Goal: Information Seeking & Learning: Learn about a topic

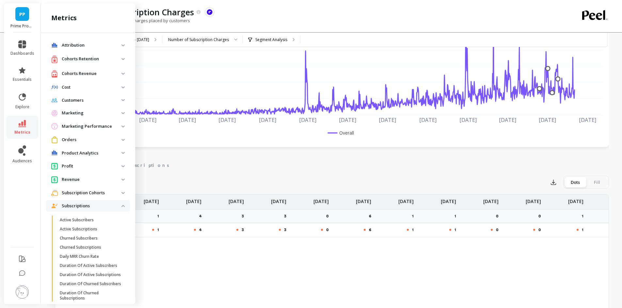
scroll to position [65, 0]
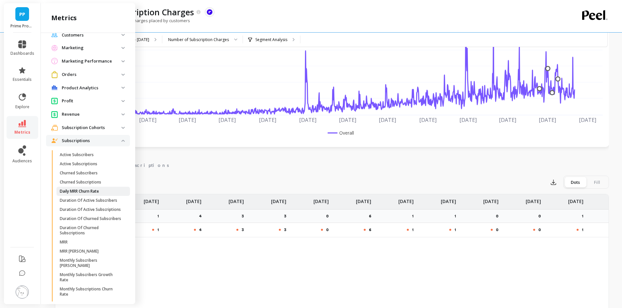
click at [90, 190] on p "Daily MRR Churn Rate" at bounding box center [79, 191] width 39 height 5
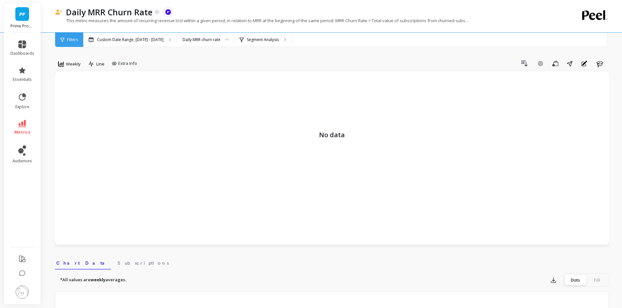
click at [77, 37] on div "Filters" at bounding box center [69, 40] width 28 height 14
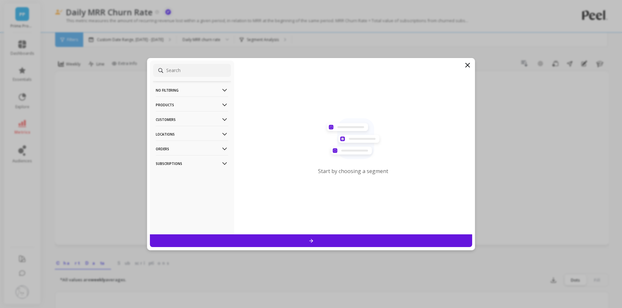
click at [196, 89] on p "No filtering" at bounding box center [192, 90] width 72 height 17
click at [177, 102] on p "Products" at bounding box center [192, 105] width 72 height 17
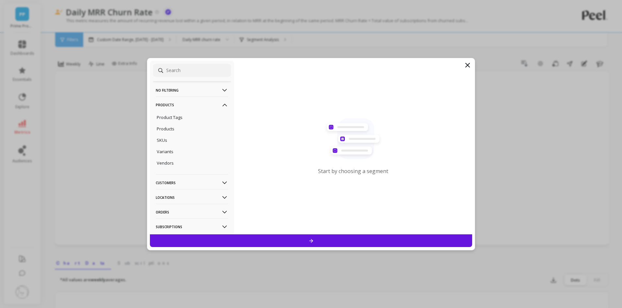
click at [177, 102] on p "Products" at bounding box center [192, 105] width 72 height 17
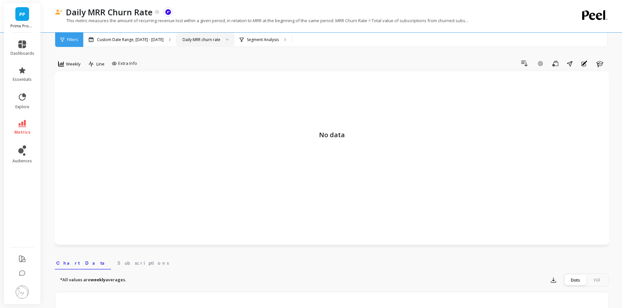
click at [207, 39] on div "Daily MRR churn rate" at bounding box center [201, 40] width 38 height 6
click at [75, 62] on span "Weekly" at bounding box center [73, 64] width 15 height 6
click at [91, 75] on div "All" at bounding box center [78, 78] width 45 height 11
click at [141, 44] on div "Custom Date Range, [DATE] - [DATE]" at bounding box center [129, 40] width 93 height 14
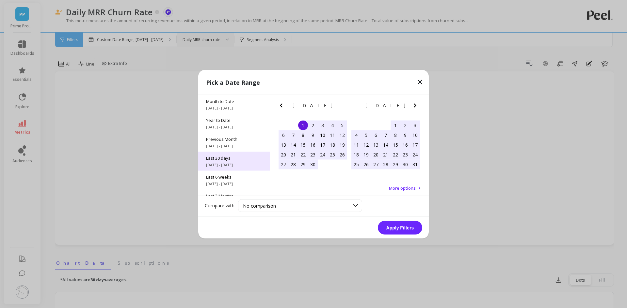
scroll to position [88, 0]
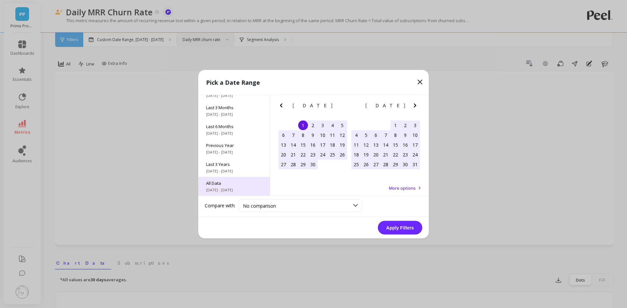
click at [229, 188] on span "[DATE] - [DATE]" at bounding box center [234, 189] width 56 height 5
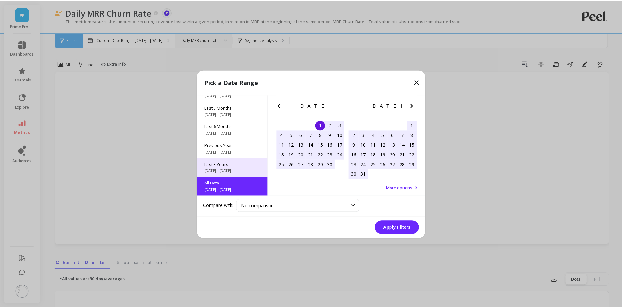
scroll to position [0, 0]
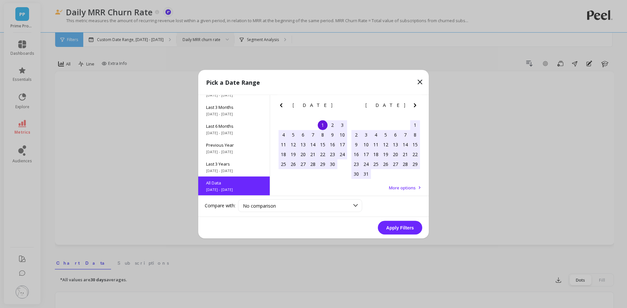
click at [413, 231] on button "Apply Filters" at bounding box center [400, 228] width 44 height 14
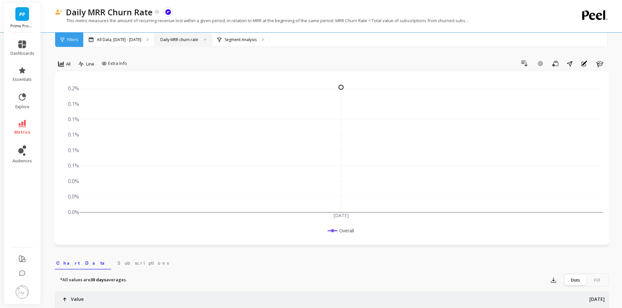
click at [18, 130] on span "metrics" at bounding box center [22, 132] width 16 height 5
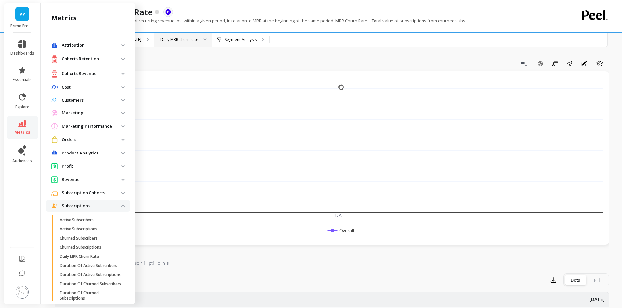
scroll to position [65, 0]
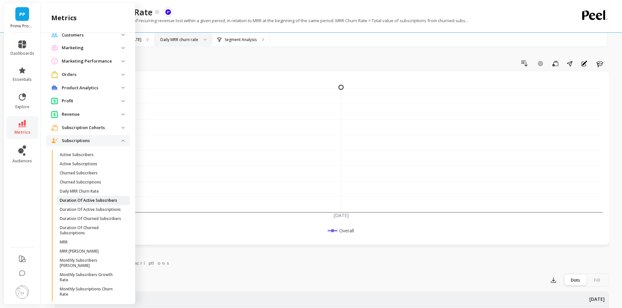
click at [96, 203] on p "Duration Of Active Subscribers" at bounding box center [88, 200] width 57 height 5
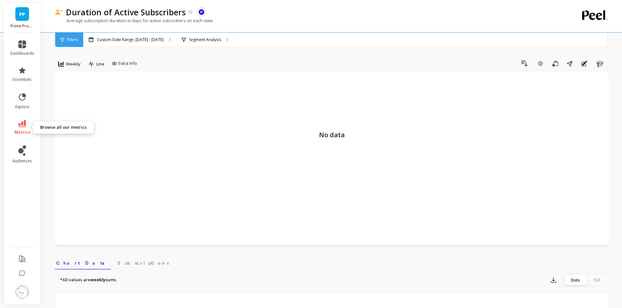
click at [24, 122] on icon at bounding box center [22, 123] width 8 height 7
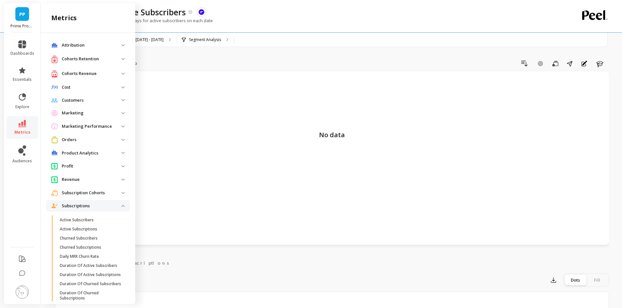
scroll to position [65, 0]
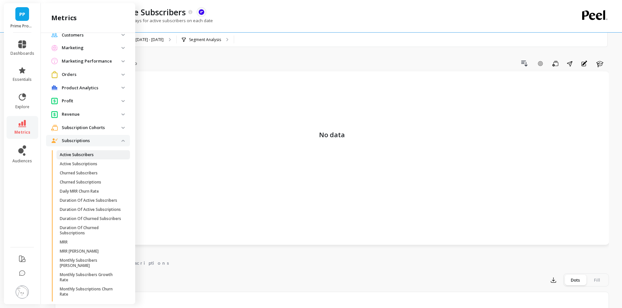
click at [81, 156] on p "Active Subscribers" at bounding box center [77, 154] width 34 height 5
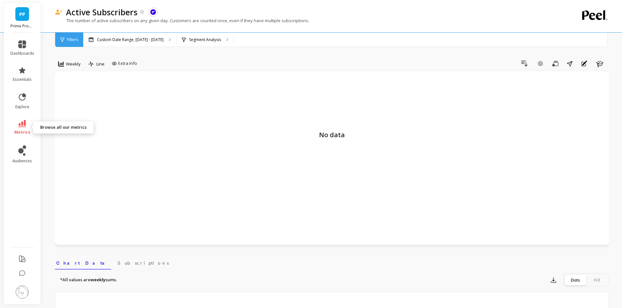
click at [20, 130] on span "metrics" at bounding box center [22, 132] width 16 height 5
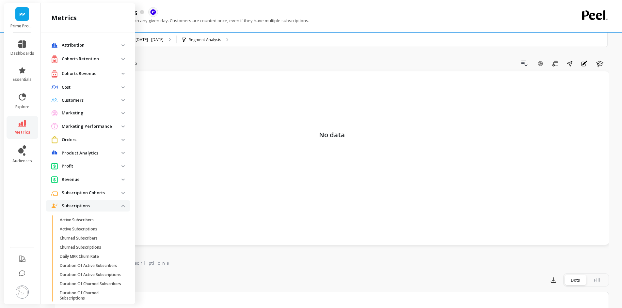
scroll to position [65, 0]
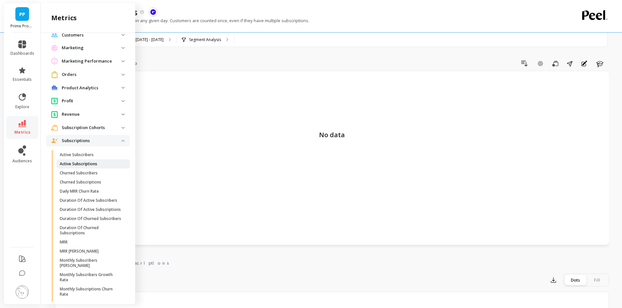
click at [97, 162] on p "Active Subscriptions" at bounding box center [79, 164] width 38 height 5
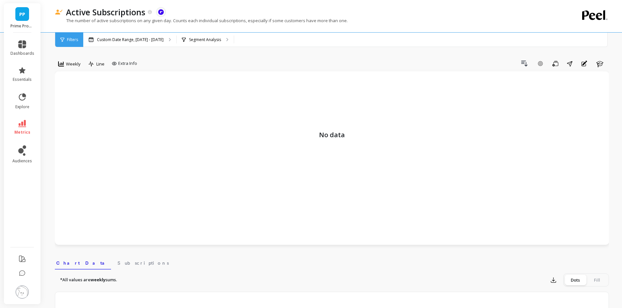
click at [17, 119] on li "metrics" at bounding box center [23, 127] width 32 height 23
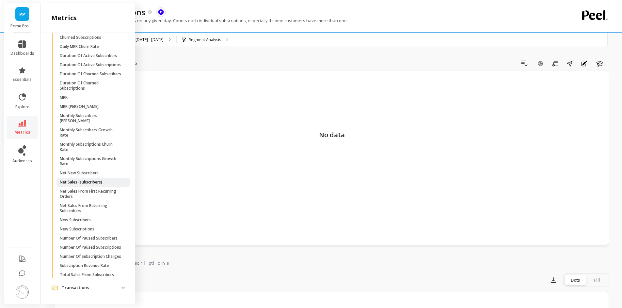
scroll to position [228, 0]
click at [71, 93] on link "MRR" at bounding box center [92, 97] width 73 height 9
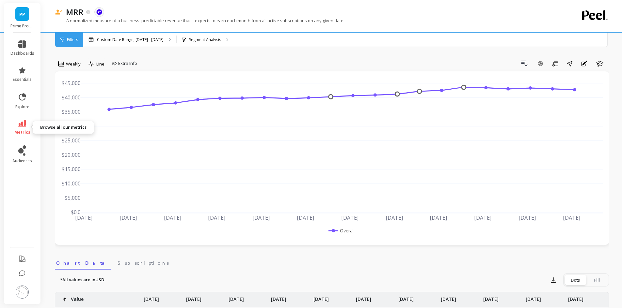
click at [26, 127] on link "metrics" at bounding box center [22, 127] width 24 height 15
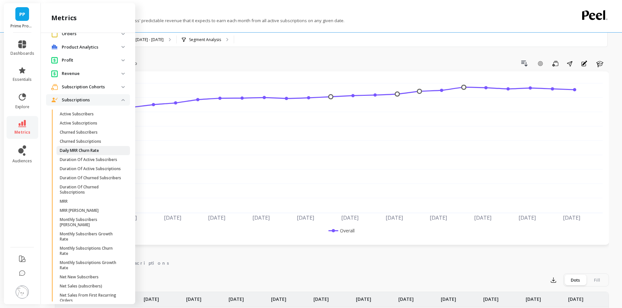
scroll to position [98, 0]
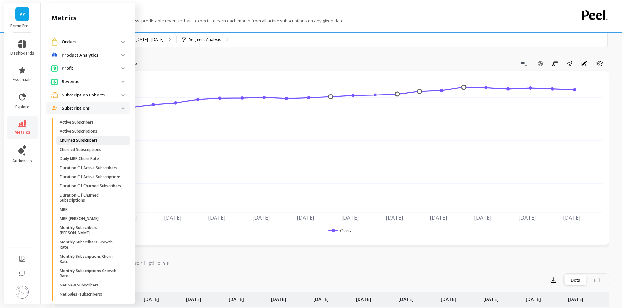
click at [89, 140] on p "Churned Subscribers" at bounding box center [79, 140] width 38 height 5
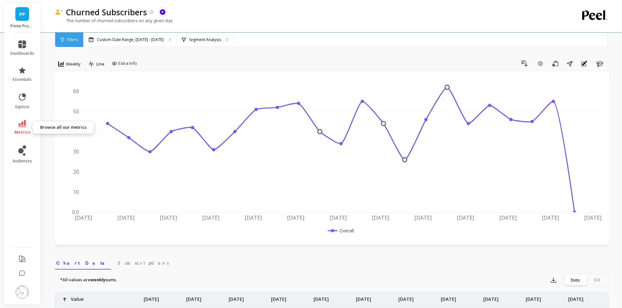
click at [22, 122] on icon at bounding box center [22, 123] width 8 height 7
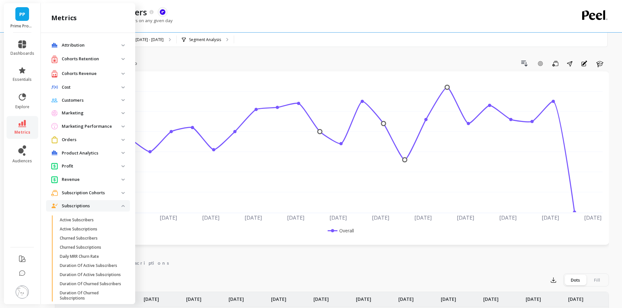
scroll to position [98, 0]
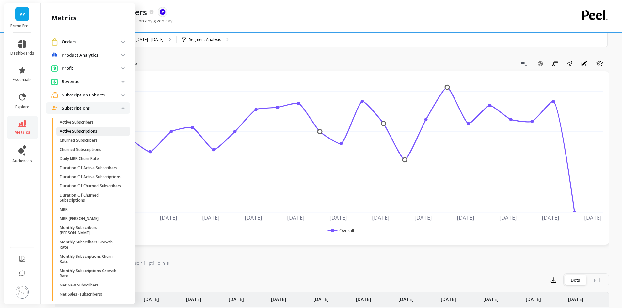
click at [77, 132] on p "Active Subscriptions" at bounding box center [79, 131] width 38 height 5
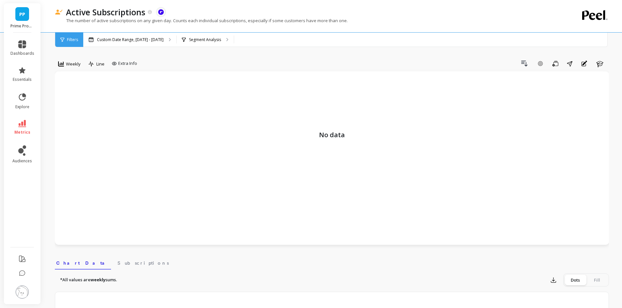
click at [13, 126] on link "metrics" at bounding box center [22, 127] width 24 height 15
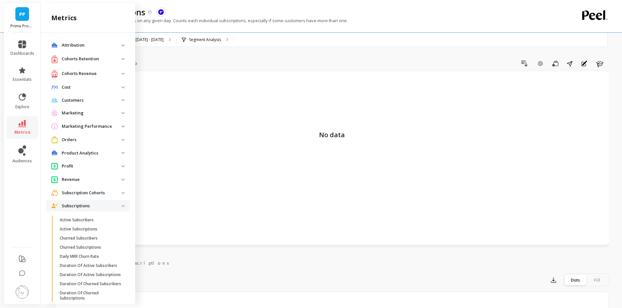
scroll to position [98, 0]
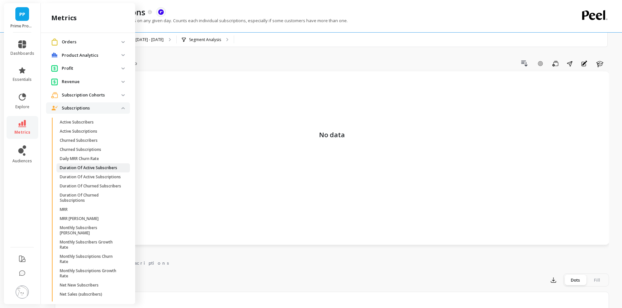
click at [96, 166] on p "Duration Of Active Subscribers" at bounding box center [88, 167] width 57 height 5
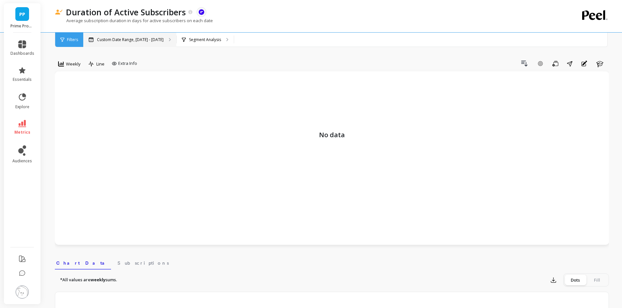
click at [151, 41] on p "Custom Date Range, [DATE] - [DATE]" at bounding box center [130, 39] width 67 height 5
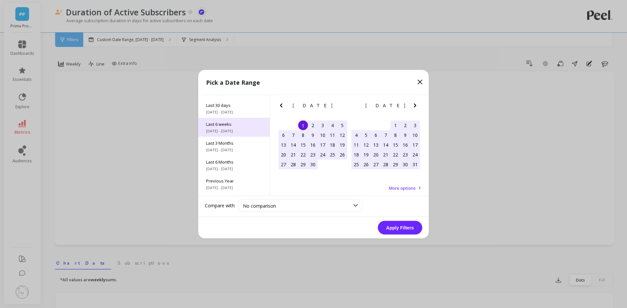
scroll to position [88, 0]
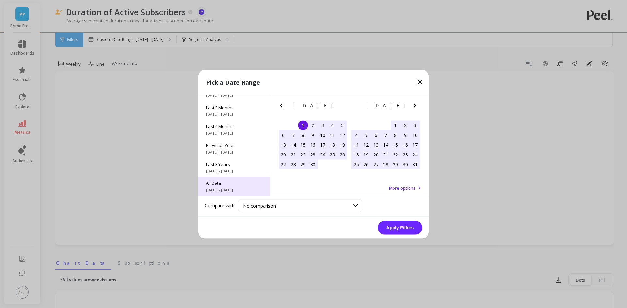
click at [229, 181] on span "All Data" at bounding box center [234, 183] width 56 height 6
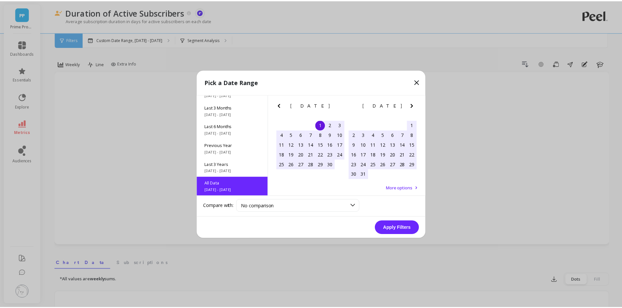
scroll to position [0, 0]
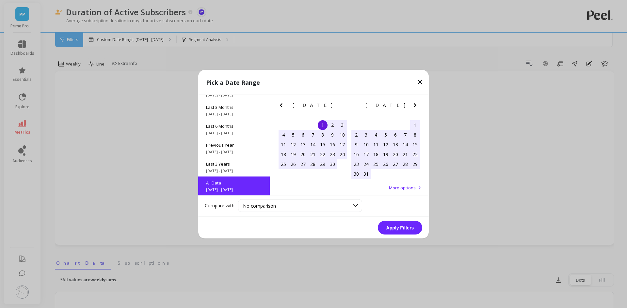
click at [399, 227] on button "Apply Filters" at bounding box center [400, 228] width 44 height 14
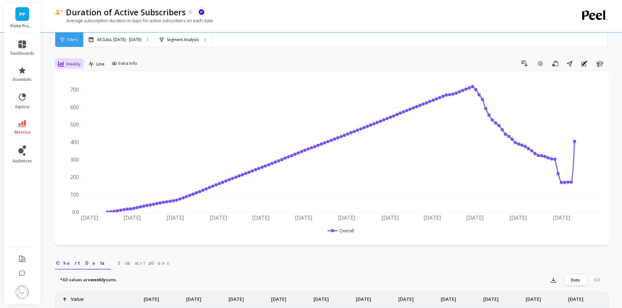
click at [67, 61] on span "Weekly" at bounding box center [73, 64] width 15 height 6
click at [259, 59] on div "Drill Down Add Goal Save Share Annotations Learn" at bounding box center [374, 63] width 469 height 10
click at [602, 60] on icon "button" at bounding box center [600, 64] width 8 height 8
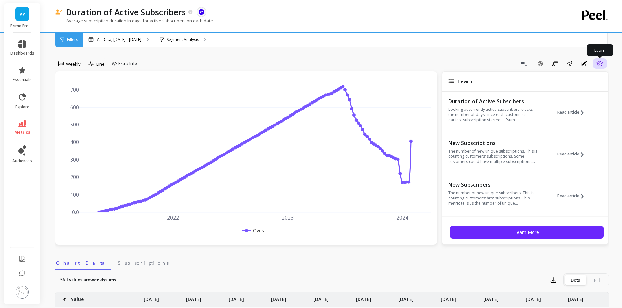
click at [602, 60] on icon "button" at bounding box center [600, 64] width 8 height 8
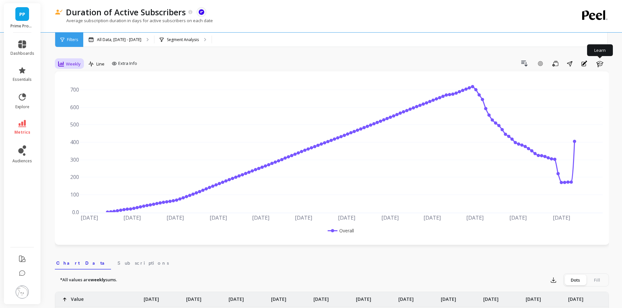
click at [72, 66] on span "Weekly" at bounding box center [73, 64] width 15 height 6
click at [72, 91] on div "Daily" at bounding box center [78, 91] width 37 height 6
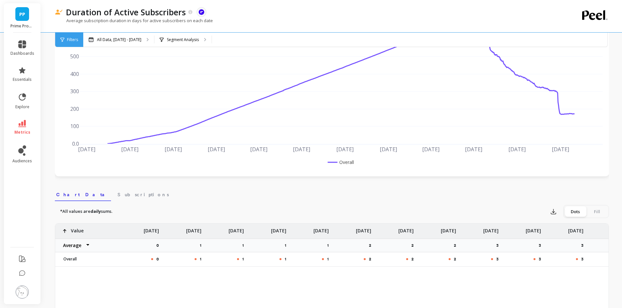
scroll to position [33, 0]
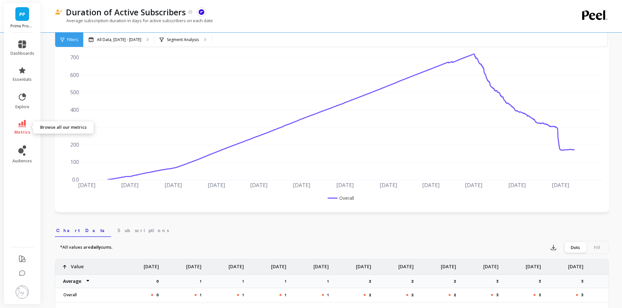
click at [24, 130] on span "metrics" at bounding box center [22, 132] width 16 height 5
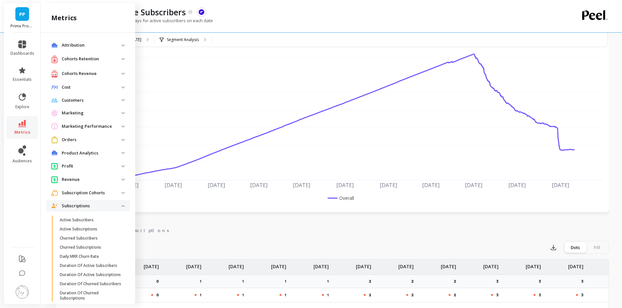
scroll to position [98, 0]
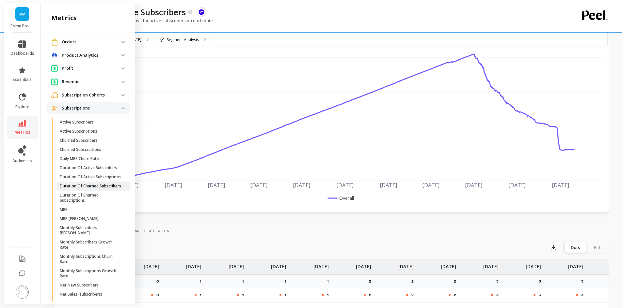
click at [93, 189] on p "Duration Of Churned Subscribers" at bounding box center [90, 186] width 61 height 5
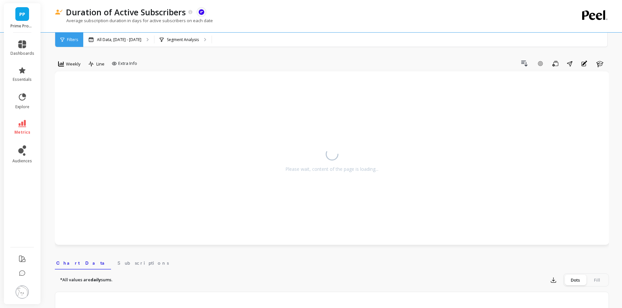
scroll to position [33, 0]
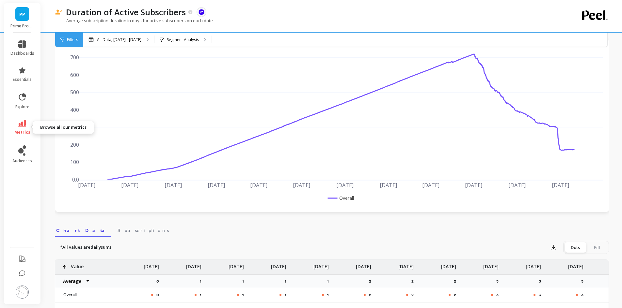
click at [21, 128] on link "metrics" at bounding box center [22, 127] width 24 height 15
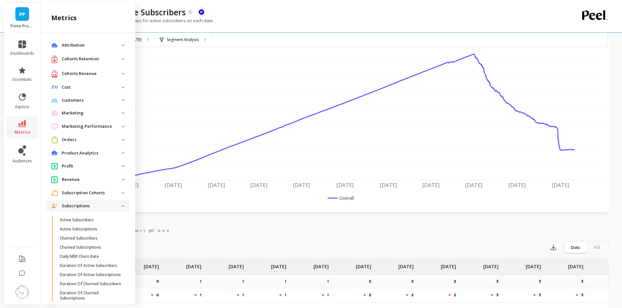
scroll to position [98, 0]
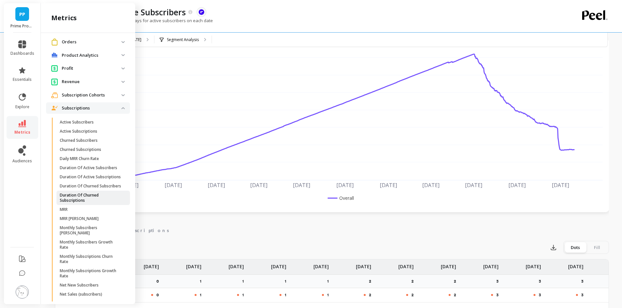
click at [95, 203] on p "Duration Of Churned Subscriptions" at bounding box center [91, 198] width 62 height 10
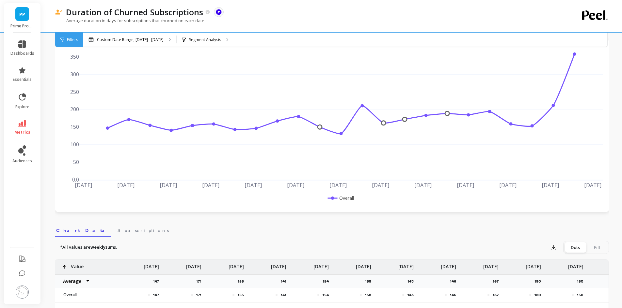
click at [21, 123] on icon at bounding box center [22, 123] width 8 height 7
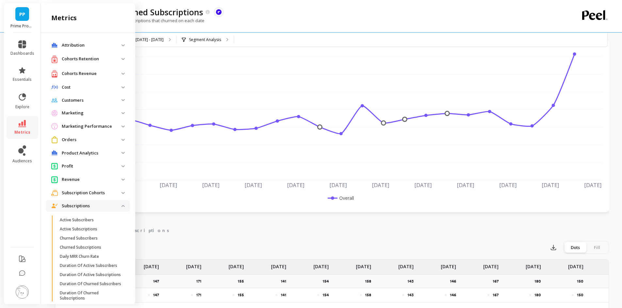
scroll to position [98, 0]
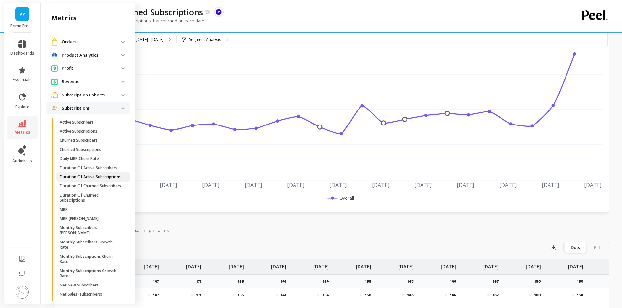
click at [102, 180] on p "Duration Of Active Subscriptions" at bounding box center [90, 177] width 61 height 5
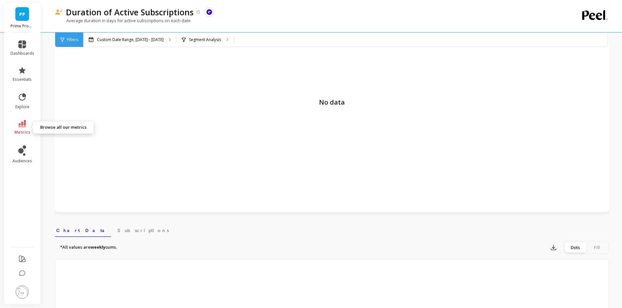
click at [27, 130] on span "metrics" at bounding box center [22, 132] width 16 height 5
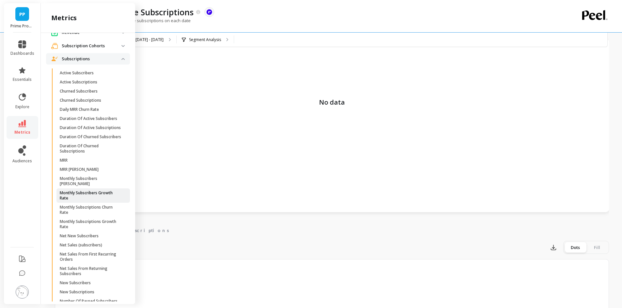
scroll to position [144, 0]
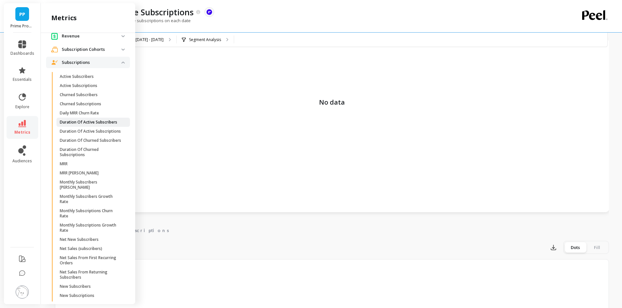
click at [92, 124] on p "Duration Of Active Subscribers" at bounding box center [88, 122] width 57 height 5
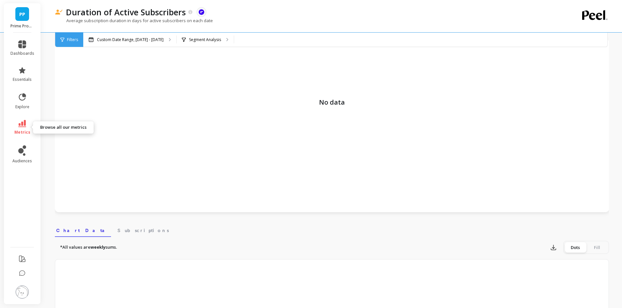
click at [24, 124] on icon at bounding box center [22, 123] width 8 height 7
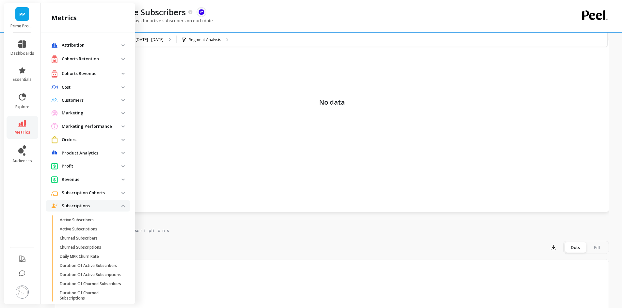
scroll to position [144, 0]
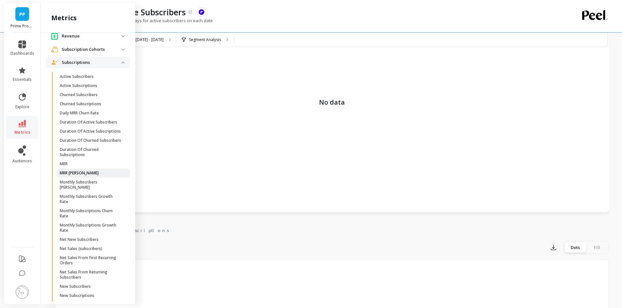
click at [93, 176] on span "MRR [PERSON_NAME]" at bounding box center [91, 173] width 62 height 5
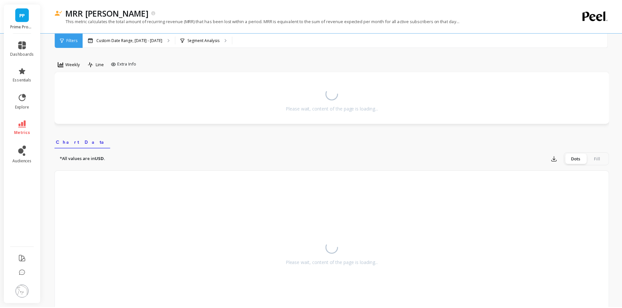
scroll to position [33, 0]
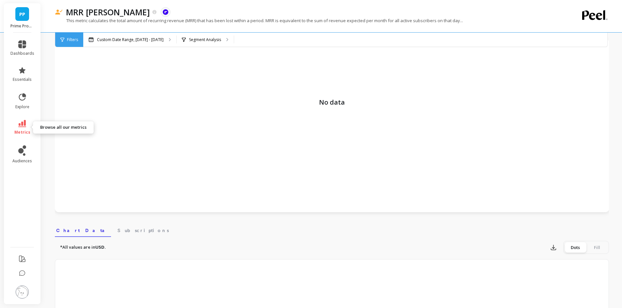
click at [20, 132] on span "metrics" at bounding box center [22, 132] width 16 height 5
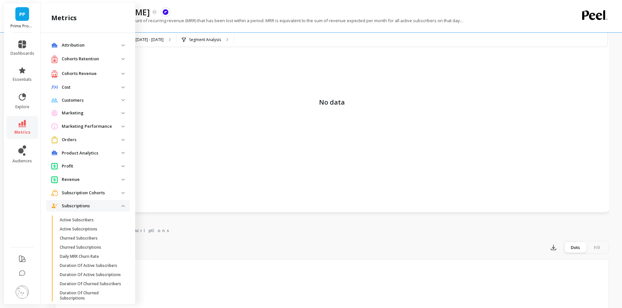
scroll to position [144, 0]
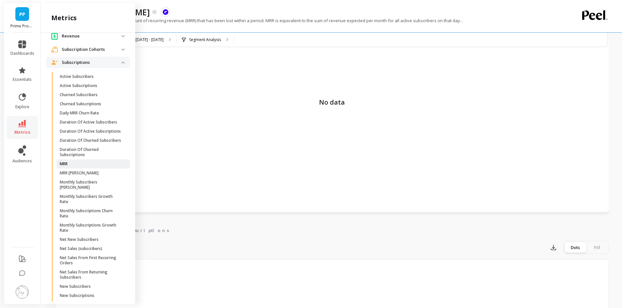
click at [88, 167] on span "MRR" at bounding box center [91, 164] width 62 height 5
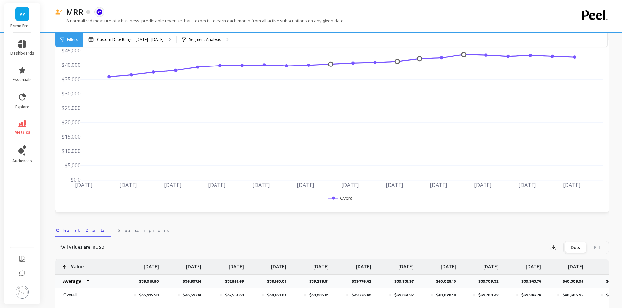
click at [22, 123] on icon at bounding box center [22, 123] width 8 height 7
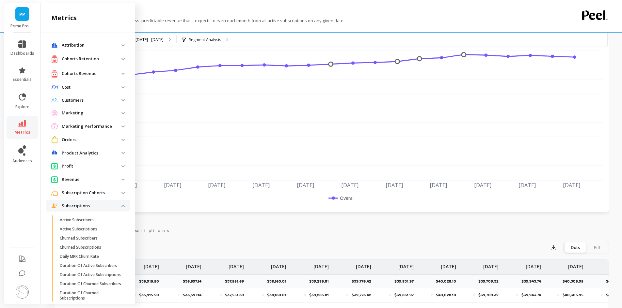
scroll to position [144, 0]
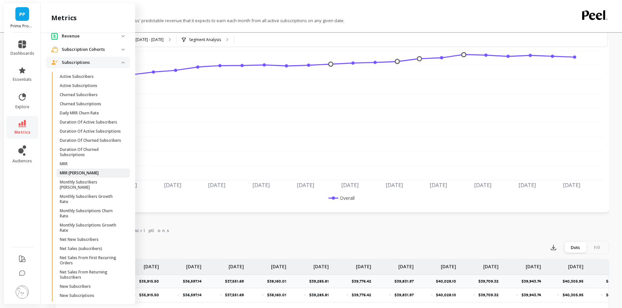
click at [75, 176] on p "MRR [PERSON_NAME]" at bounding box center [79, 173] width 39 height 5
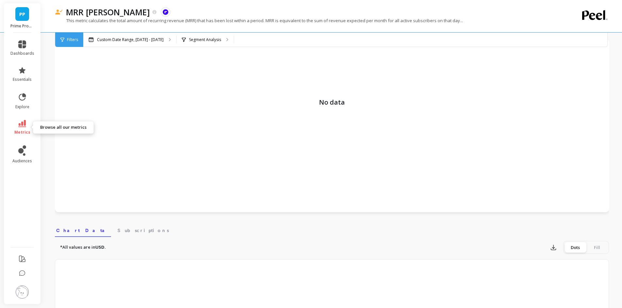
click at [27, 127] on link "metrics" at bounding box center [22, 127] width 24 height 15
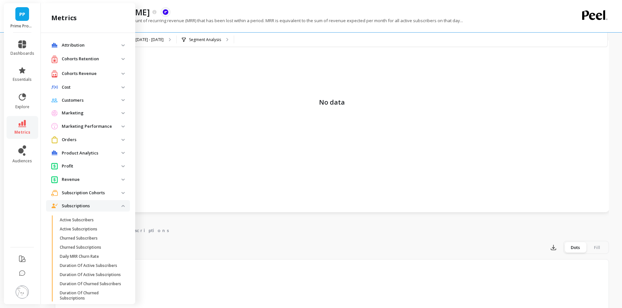
scroll to position [144, 0]
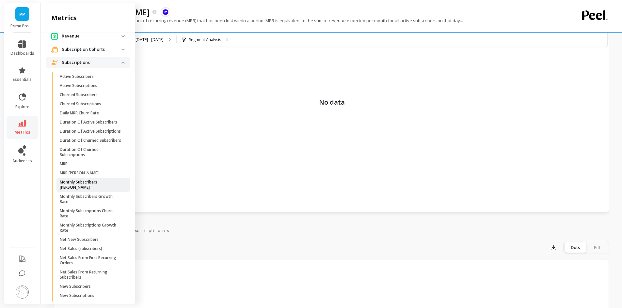
click at [99, 190] on p "Monthly Subscribers [PERSON_NAME]" at bounding box center [91, 185] width 62 height 10
